Goal: Information Seeking & Learning: Learn about a topic

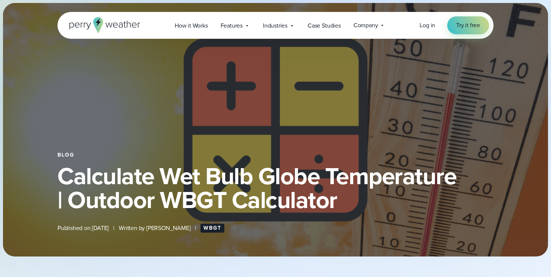
select select "***"
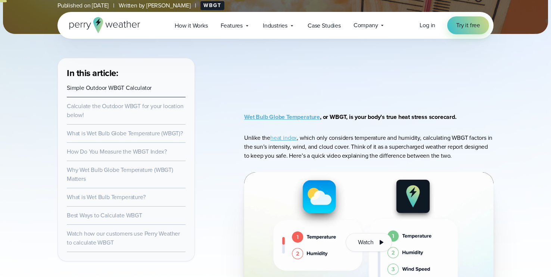
scroll to position [334, 0]
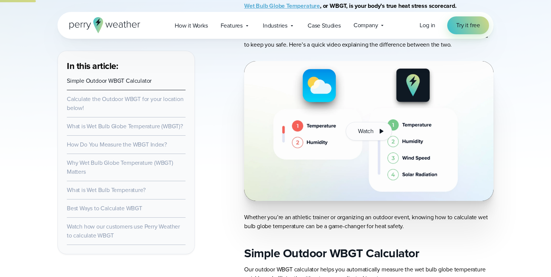
click at [303, 133] on img at bounding box center [368, 131] width 249 height 140
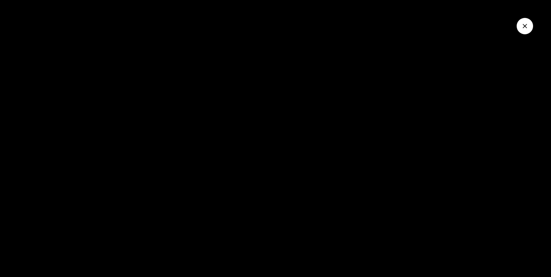
click at [525, 31] on button "Close Video" at bounding box center [525, 26] width 16 height 16
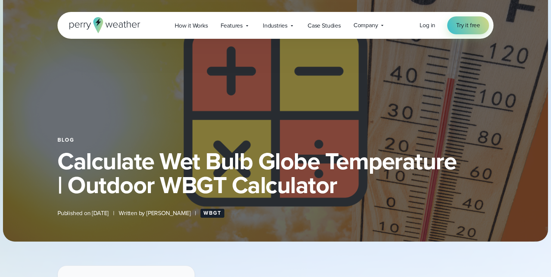
scroll to position [0, 0]
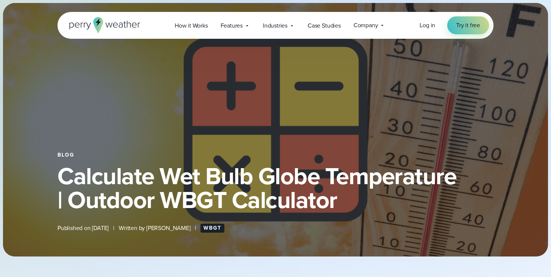
click at [212, 230] on link "WBGT" at bounding box center [212, 228] width 24 height 9
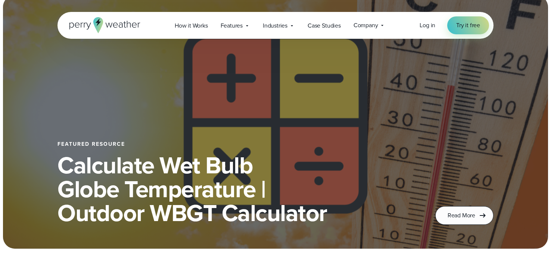
scroll to position [13, 0]
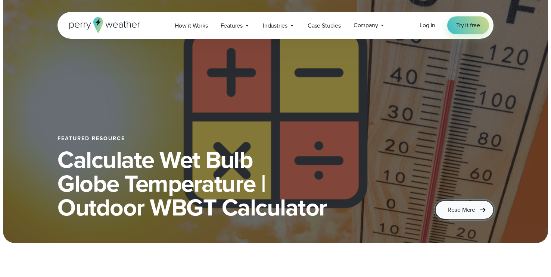
click at [456, 205] on link "Read More" at bounding box center [464, 210] width 58 height 19
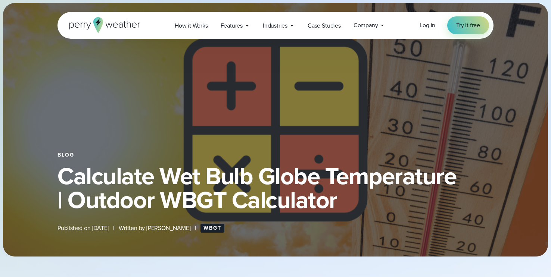
select select "***"
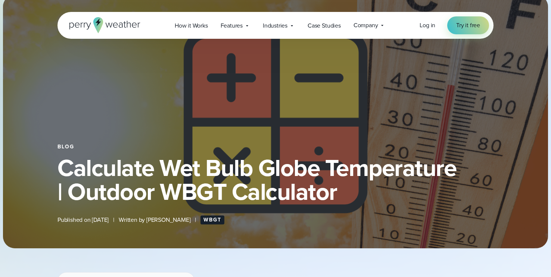
scroll to position [9, 0]
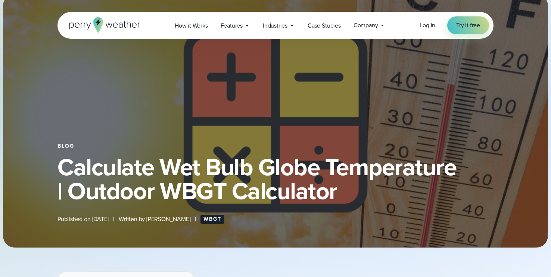
click at [226, 195] on h1 "Calculate Wet Bulb Globe Temperature | Outdoor WBGT Calculator" at bounding box center [275, 179] width 436 height 48
click at [212, 221] on link "WBGT" at bounding box center [212, 219] width 24 height 9
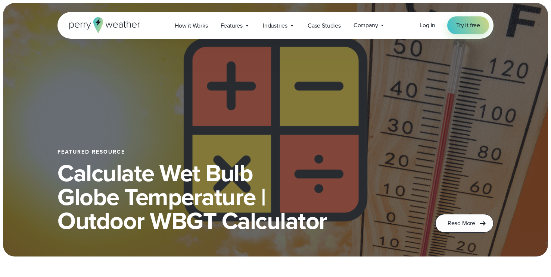
click at [402, 65] on div "Featured Resource Calculate Wet Bulb Globe Temperature | Outdoor WBGT Calculator" at bounding box center [275, 130] width 545 height 254
